Goal: Task Accomplishment & Management: Use online tool/utility

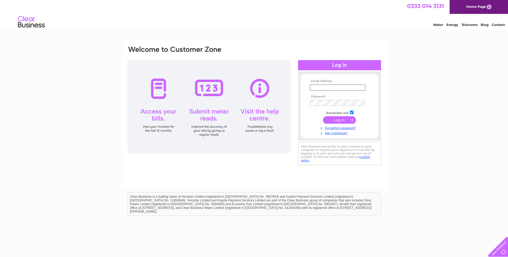
click at [326, 88] on input "text" at bounding box center [338, 88] width 56 height 6
type input "[PERSON_NAME][EMAIL_ADDRESS][PERSON_NAME][DOMAIN_NAME]"
click at [343, 120] on input "submit" at bounding box center [339, 119] width 33 height 7
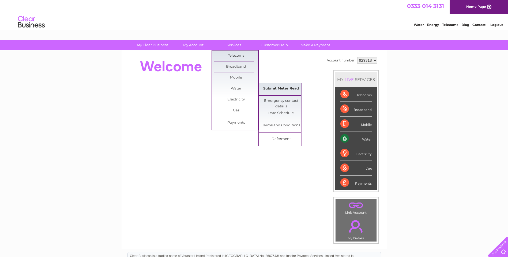
click at [265, 88] on link "Submit Meter Read" at bounding box center [281, 88] width 44 height 11
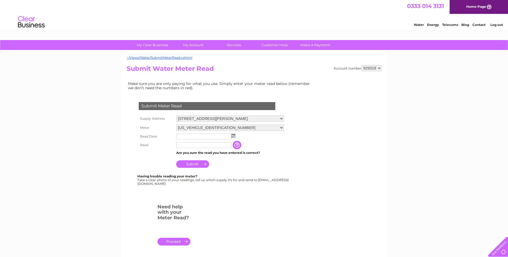
click at [233, 136] on img at bounding box center [233, 136] width 4 height 4
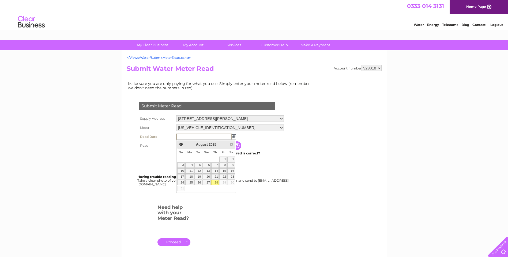
click at [214, 184] on link "28" at bounding box center [214, 182] width 7 height 5
type input "[DATE]"
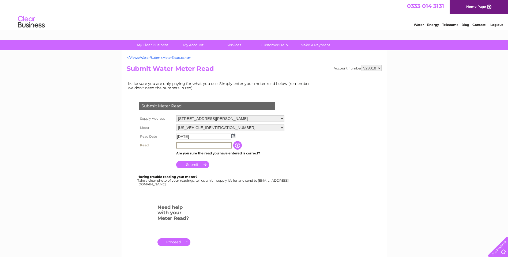
click at [199, 144] on input "text" at bounding box center [204, 145] width 56 height 6
type input "00231"
click at [192, 171] on div "Submit Meter Read Supply Address [STREET_ADDRESS][PERSON_NAME] Meter [US_VEHICL…" at bounding box center [208, 141] width 163 height 89
click at [192, 166] on input "Submit" at bounding box center [192, 164] width 33 height 7
